Goal: Task Accomplishment & Management: Manage account settings

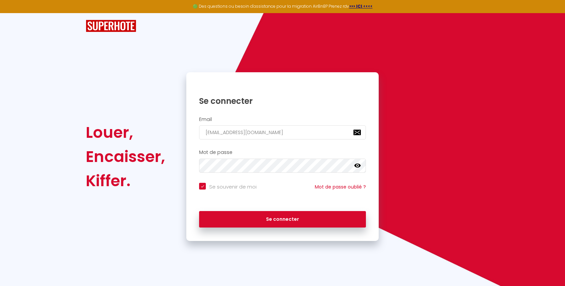
type input "[EMAIL_ADDRESS][DOMAIN_NAME]"
checkbox input "true"
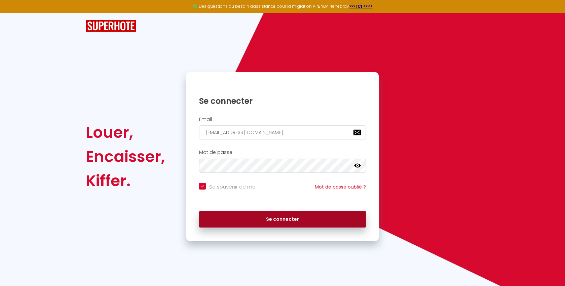
type input "serviceadmin@freedhome-bnb-guidel.fr"
click at [267, 216] on button "Se connecter" at bounding box center [282, 219] width 167 height 17
checkbox input "true"
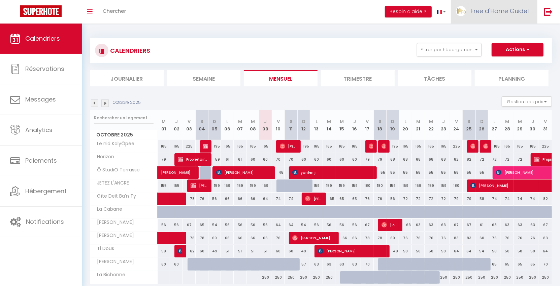
click at [519, 7] on span "Free d'Home Guidel" at bounding box center [499, 11] width 58 height 8
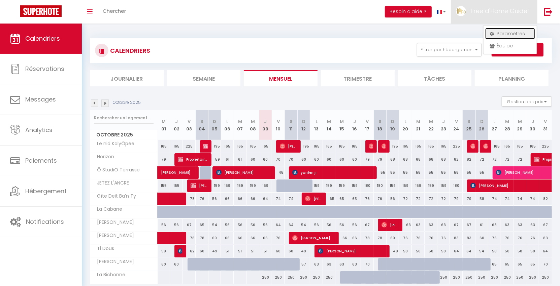
click at [493, 36] on icon at bounding box center [491, 34] width 5 height 5
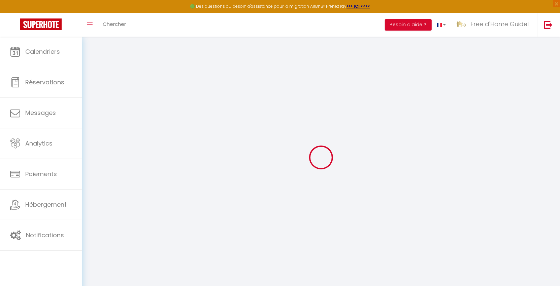
type input "qxTslzS1484TQQ9628uXh2IVG"
type input "RaHO8Q1EJFAS3B85O7QZDChIQ"
type input "https://app.superhote.com/#/get-available-rentals/RaHO8Q1EJFAS3B85O7QZDChIQ"
select select "fr"
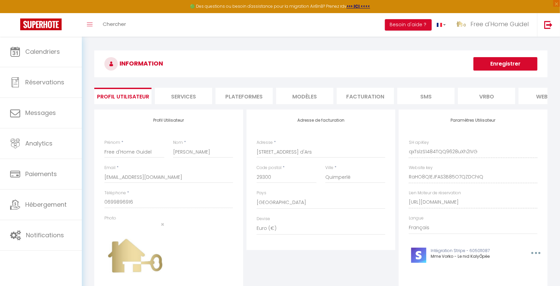
click at [242, 102] on li "Plateformes" at bounding box center [243, 96] width 57 height 16
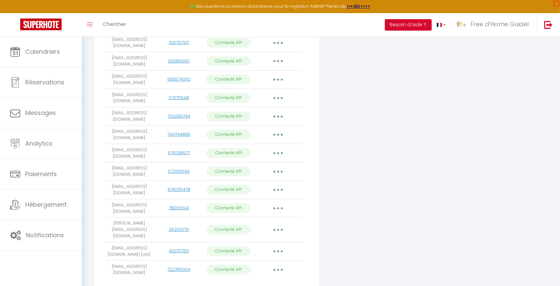
scroll to position [233, 0]
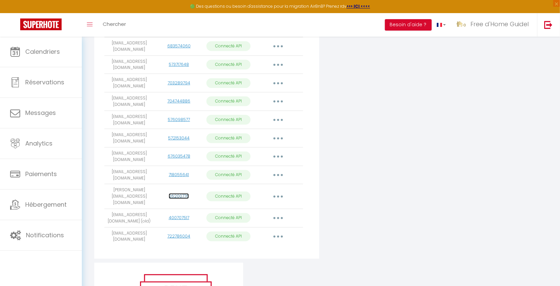
click at [175, 199] on link "26200776" at bounding box center [179, 196] width 20 height 6
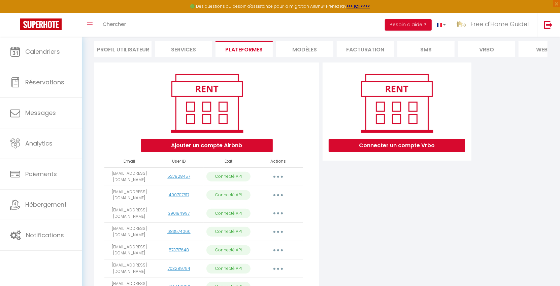
scroll to position [81, 0]
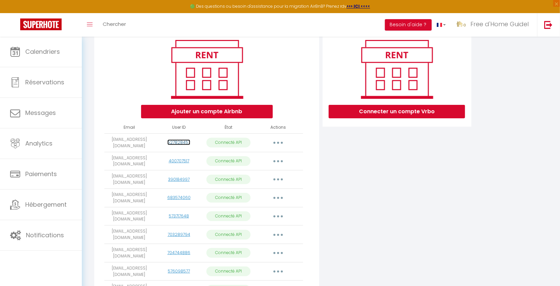
click at [179, 145] on link "527828457" at bounding box center [178, 143] width 23 height 6
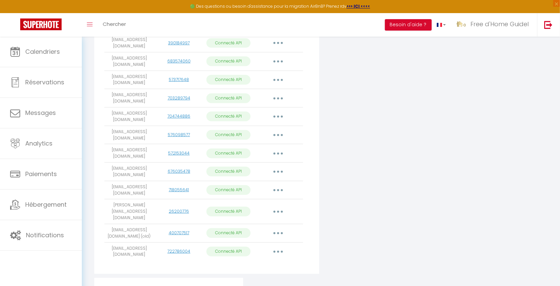
scroll to position [218, 0]
click at [117, 212] on td "christine.djamila@gmail.com" at bounding box center [128, 211] width 49 height 25
click at [181, 214] on link "26200776" at bounding box center [179, 211] width 20 height 6
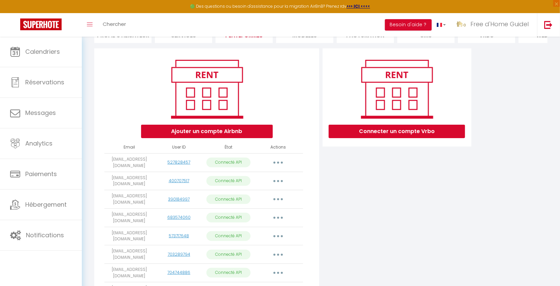
scroll to position [62, 0]
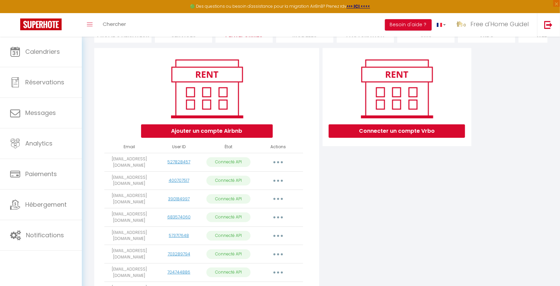
drag, startPoint x: 127, startPoint y: 165, endPoint x: 136, endPoint y: 179, distance: 16.5
click at [136, 172] on td "contactvoyageur@freedhome-bnb-guidel.fr" at bounding box center [128, 162] width 49 height 19
click at [129, 172] on td "contactvoyageur@freedhome-bnb-guidel.fr" at bounding box center [128, 162] width 49 height 19
drag, startPoint x: 135, startPoint y: 177, endPoint x: 113, endPoint y: 169, distance: 22.9
click at [106, 165] on td "contactvoyageur@freedhome-bnb-guidel.fr" at bounding box center [128, 162] width 49 height 19
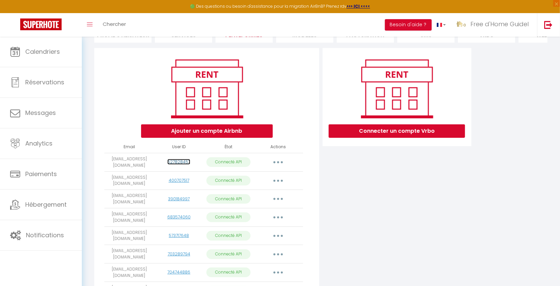
click at [184, 165] on link "527828457" at bounding box center [178, 162] width 23 height 6
click at [128, 170] on td "contactvoyageur@freedhome-bnb-guidel.fr" at bounding box center [128, 162] width 49 height 19
drag, startPoint x: 135, startPoint y: 176, endPoint x: 145, endPoint y: 164, distance: 15.5
click at [145, 164] on td "contactvoyageur@freedhome-bnb-guidel.fr" at bounding box center [128, 162] width 49 height 19
copy td "freedhome-bnb-guidel.fr"
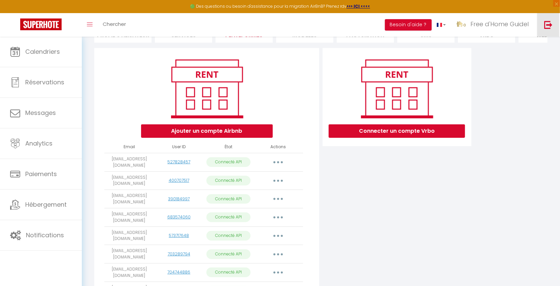
click at [549, 27] on img at bounding box center [548, 25] width 8 height 8
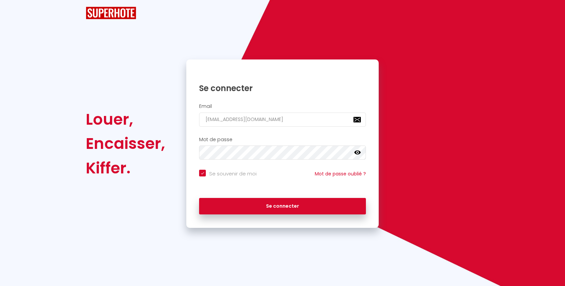
checkbox input "true"
